Goal: Information Seeking & Learning: Learn about a topic

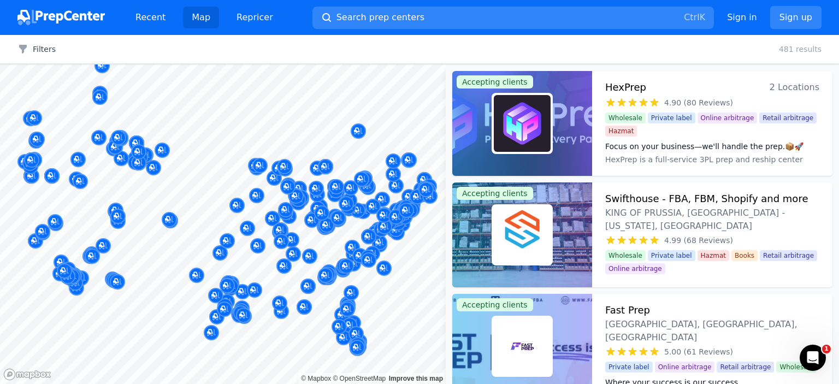
drag, startPoint x: 193, startPoint y: 177, endPoint x: 216, endPoint y: 173, distance: 22.8
click at [216, 173] on div at bounding box center [288, 174] width 210 height 9
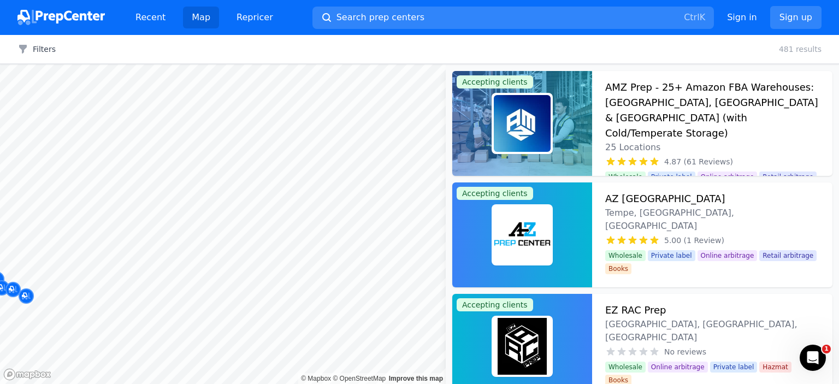
drag, startPoint x: 108, startPoint y: 277, endPoint x: 146, endPoint y: 276, distance: 37.7
click at [146, 276] on div at bounding box center [185, 274] width 210 height 9
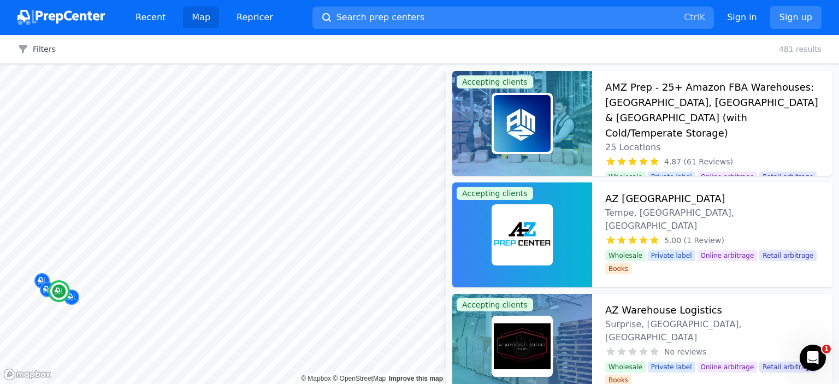
click at [517, 233] on img at bounding box center [522, 234] width 57 height 57
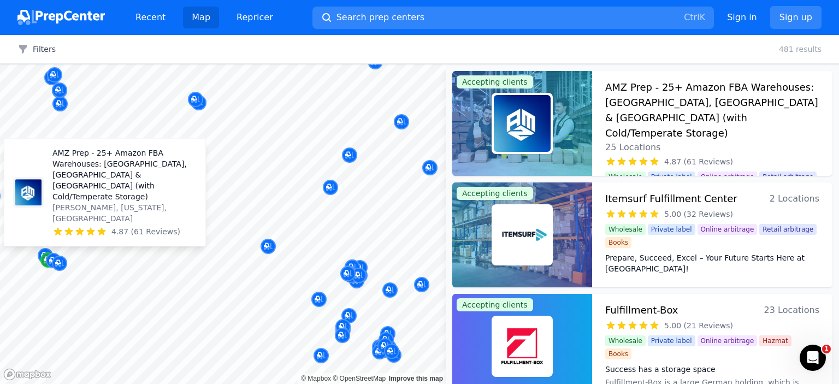
click at [44, 262] on icon "Map marker" at bounding box center [48, 260] width 9 height 7
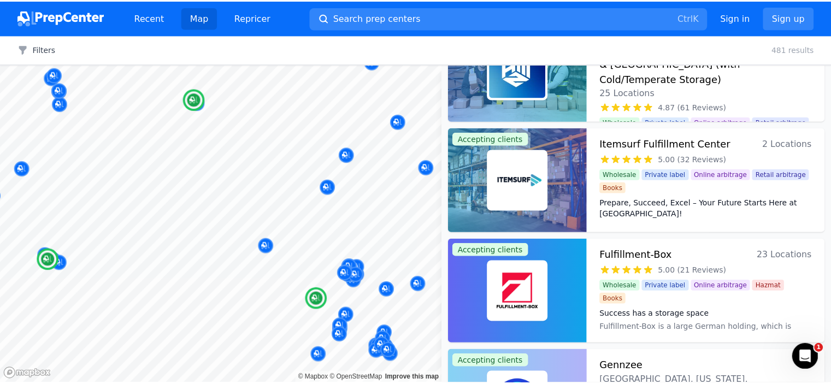
scroll to position [73, 0]
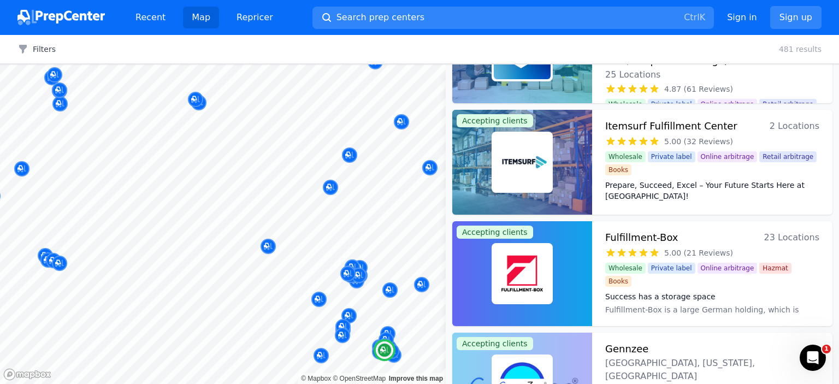
click at [784, 126] on span "2 Locations" at bounding box center [794, 125] width 50 height 15
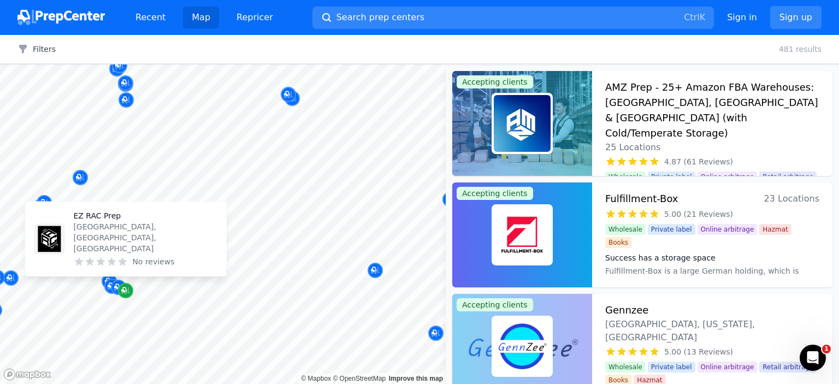
click at [127, 287] on icon "Map marker" at bounding box center [125, 290] width 9 height 11
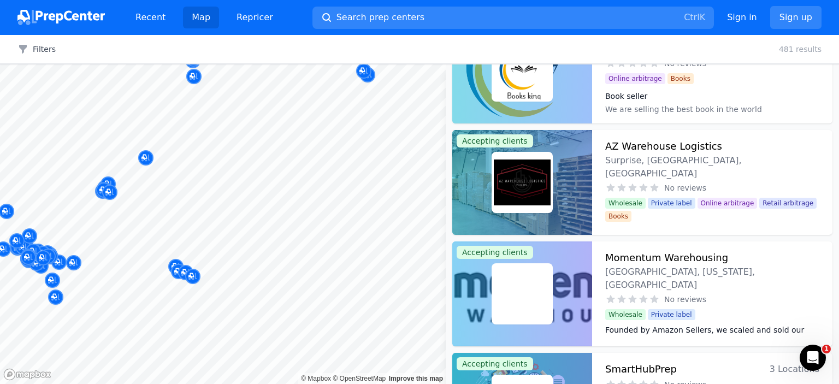
scroll to position [2287, 0]
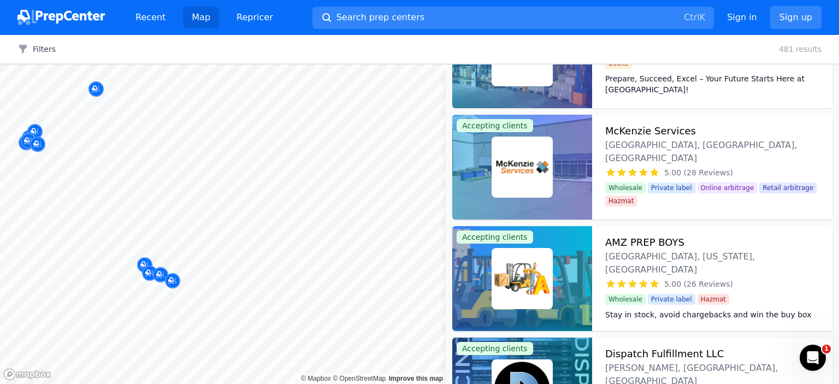
click at [162, 274] on div at bounding box center [126, 278] width 210 height 9
click at [159, 272] on div at bounding box center [119, 275] width 210 height 9
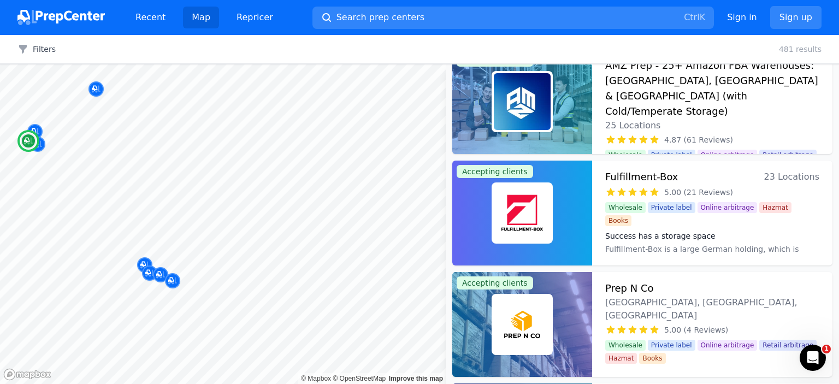
scroll to position [0, 0]
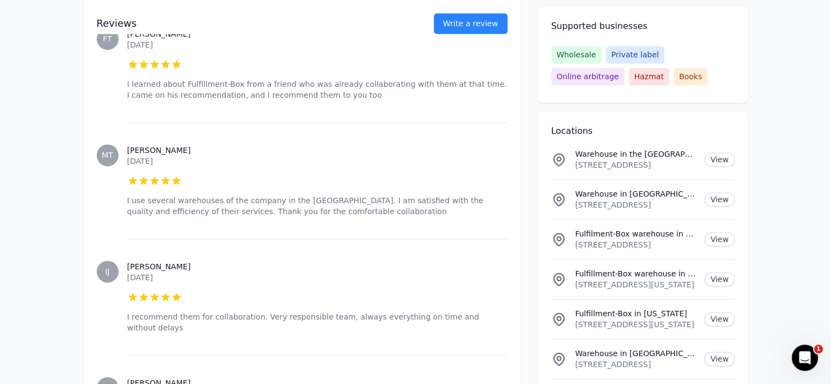
scroll to position [1522, 0]
